Goal: Task Accomplishment & Management: Manage account settings

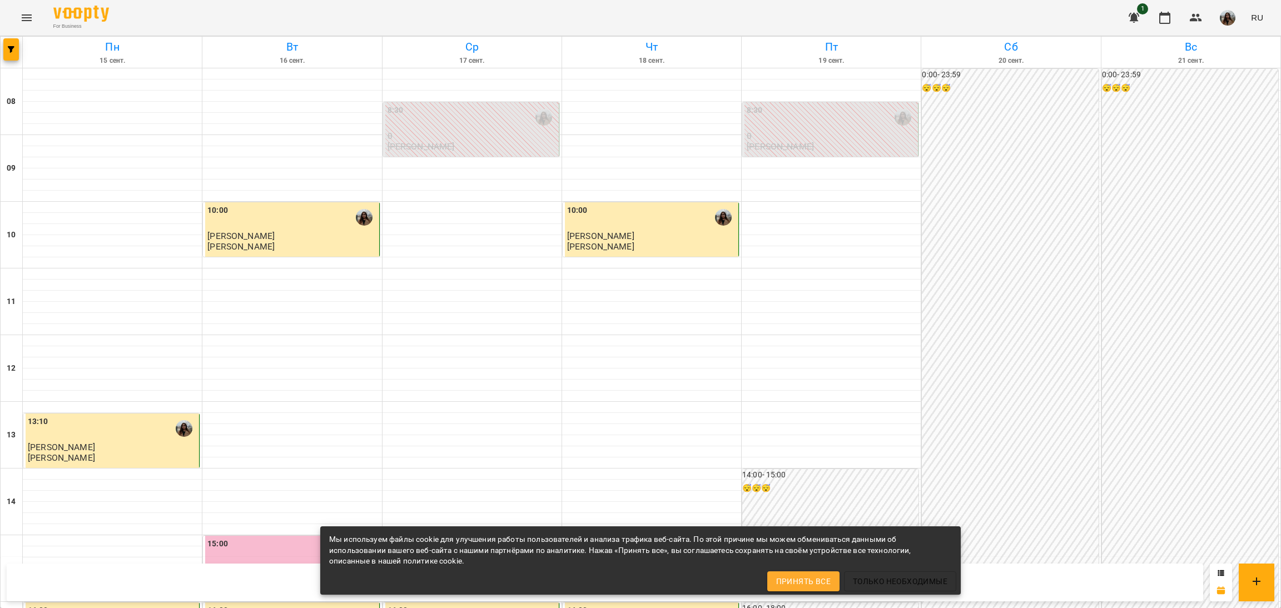
scroll to position [278, 0]
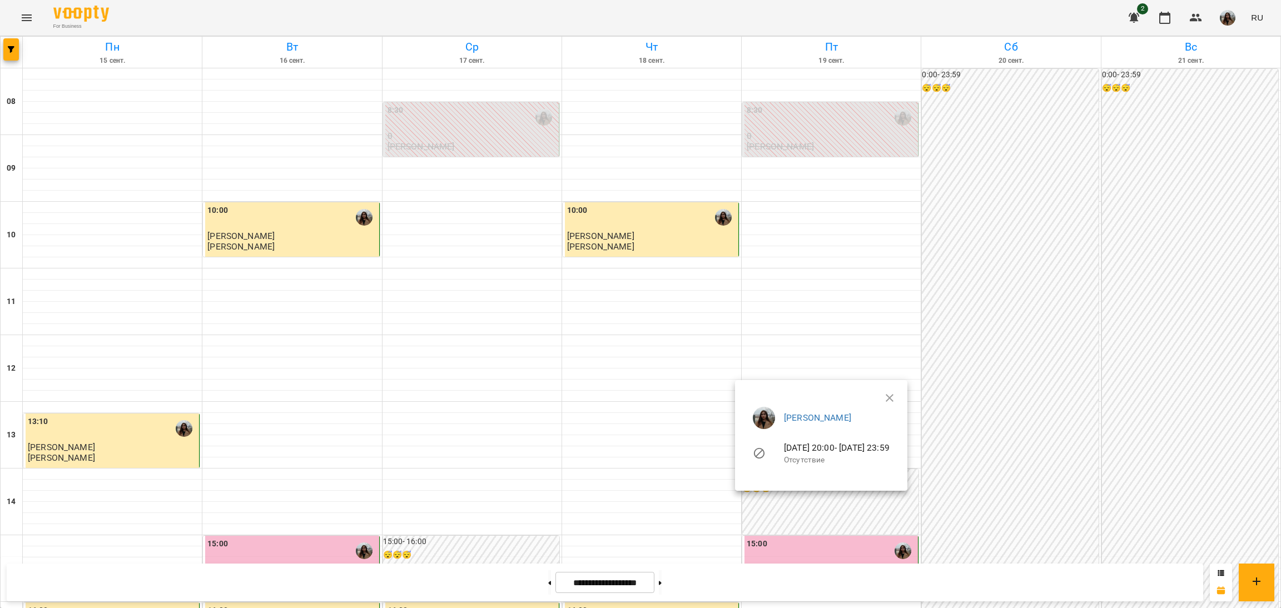
click at [899, 399] on ul "[PERSON_NAME] [DATE] 20:00 - [DATE] 23:59 Отсутствие" at bounding box center [821, 438] width 155 height 80
click at [899, 398] on ul "[PERSON_NAME] [DATE] 20:00 - [DATE] 23:59 Отсутствие" at bounding box center [821, 438] width 155 height 80
click at [675, 583] on div at bounding box center [640, 304] width 1281 height 608
click at [662, 587] on button at bounding box center [660, 583] width 3 height 24
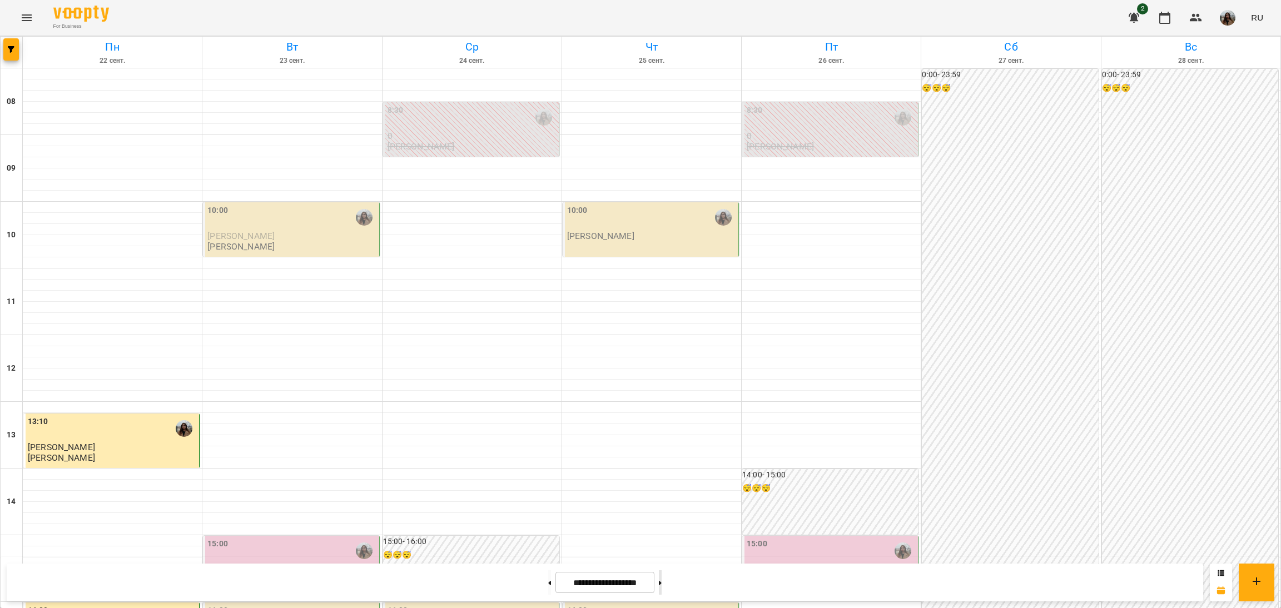
click at [662, 587] on button at bounding box center [660, 583] width 3 height 24
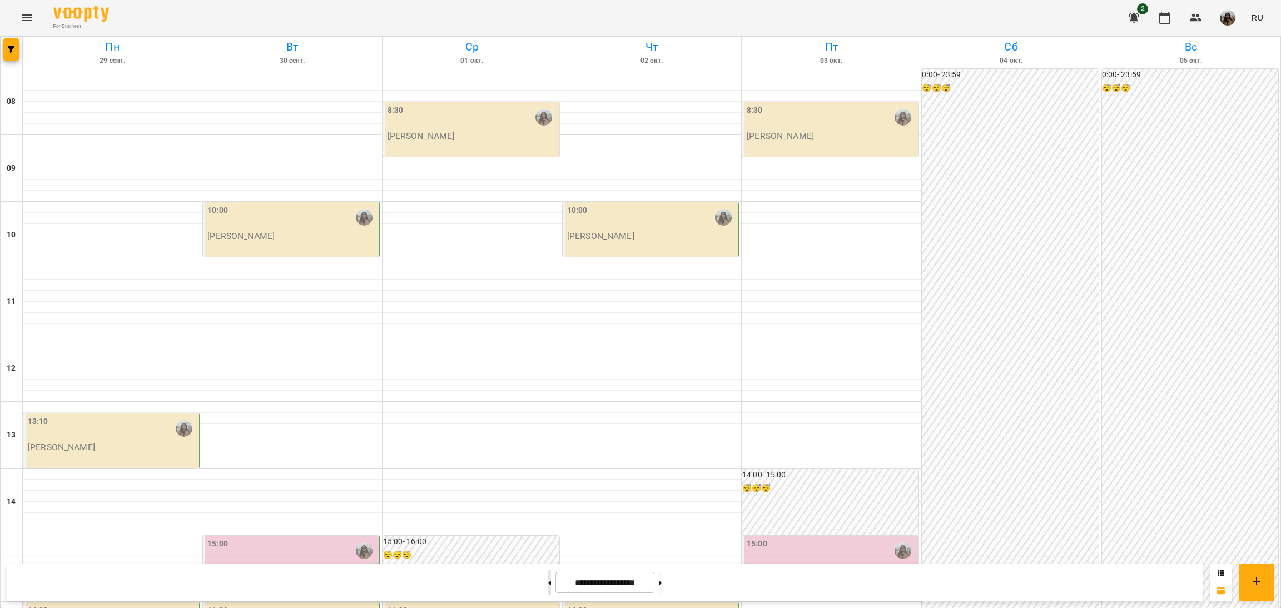
click at [548, 575] on button at bounding box center [549, 583] width 3 height 24
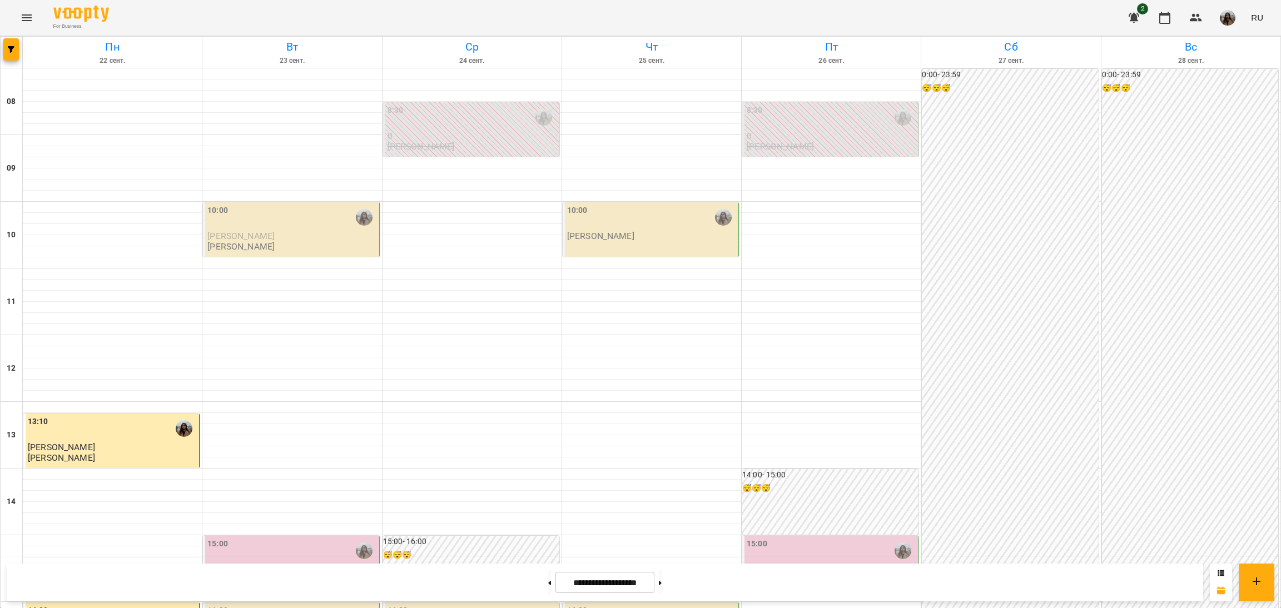
scroll to position [361, 0]
click at [548, 594] on button at bounding box center [549, 583] width 3 height 24
type input "**********"
